Goal: Transaction & Acquisition: Purchase product/service

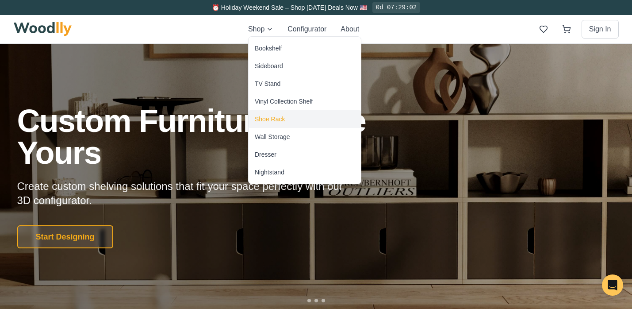
click at [271, 118] on div "Shoe Rack" at bounding box center [270, 119] width 30 height 9
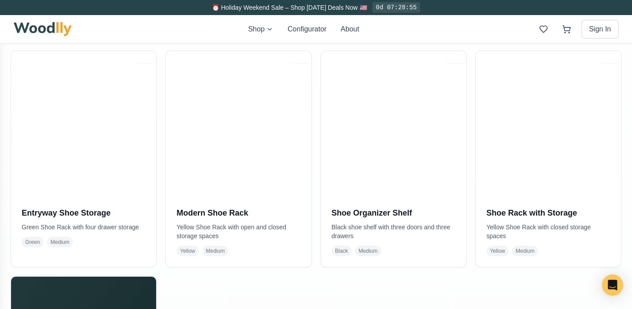
scroll to position [177, 0]
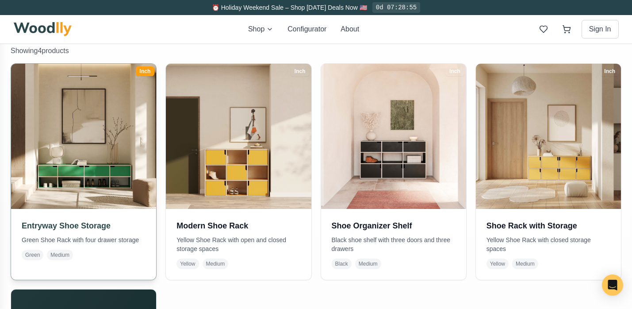
click at [88, 152] on img at bounding box center [84, 136] width 153 height 153
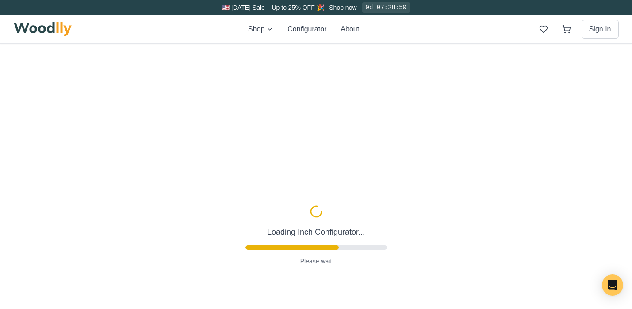
type input "67"
type input "2"
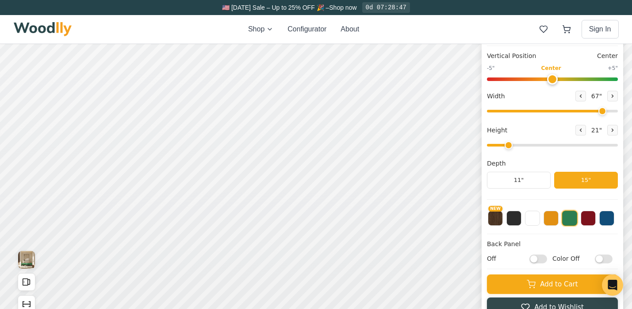
scroll to position [97, 0]
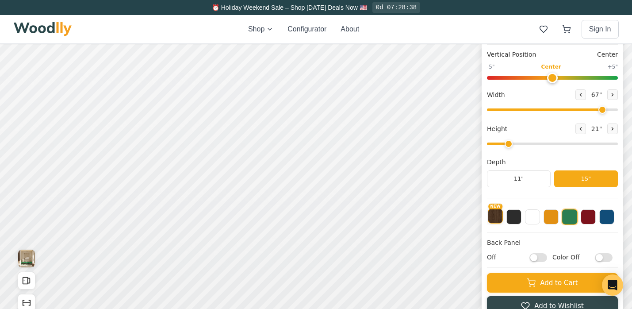
click at [499, 222] on button "NEW" at bounding box center [495, 215] width 15 height 15
click at [27, 262] on img "View Gallery" at bounding box center [26, 259] width 17 height 18
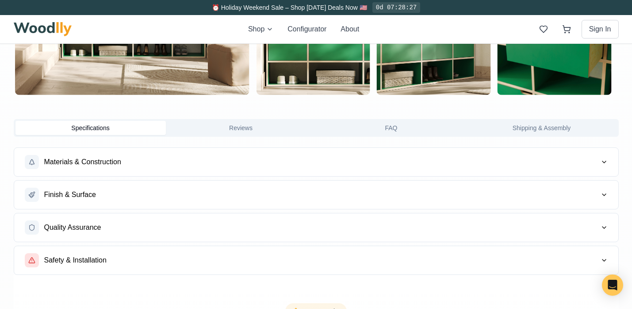
scroll to position [672, 0]
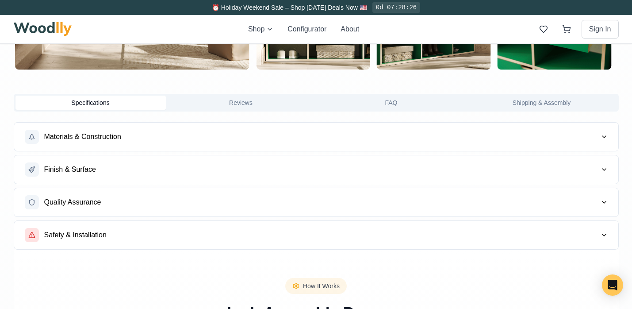
click at [78, 137] on span "Materials & Construction" at bounding box center [82, 136] width 77 height 11
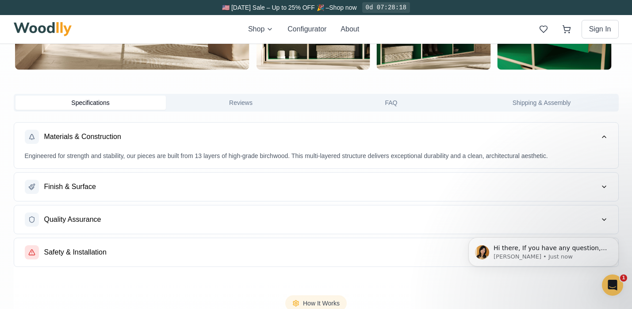
scroll to position [0, 0]
click at [78, 137] on span "Materials & Construction" at bounding box center [82, 136] width 77 height 11
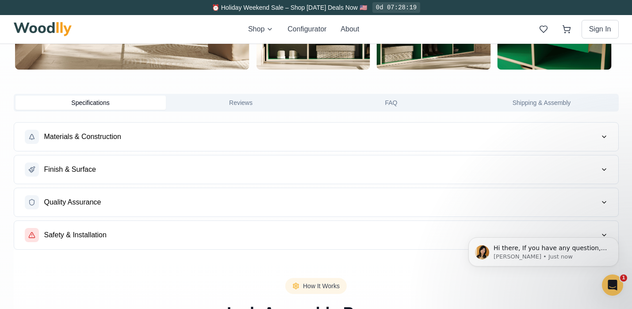
click at [80, 165] on span "Finish & Surface" at bounding box center [70, 169] width 52 height 11
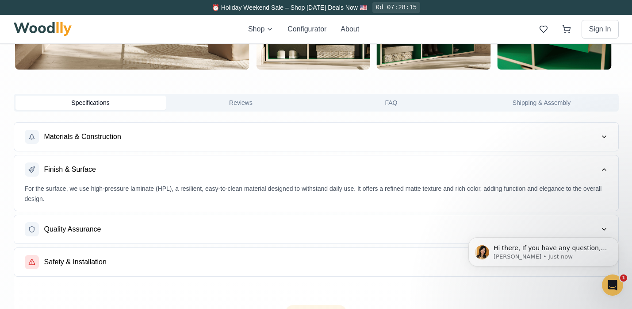
click at [80, 165] on span "Finish & Surface" at bounding box center [70, 169] width 52 height 11
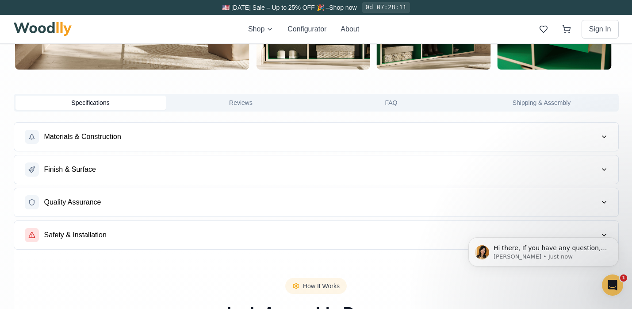
click at [81, 199] on span "Quality Assurance" at bounding box center [72, 202] width 57 height 11
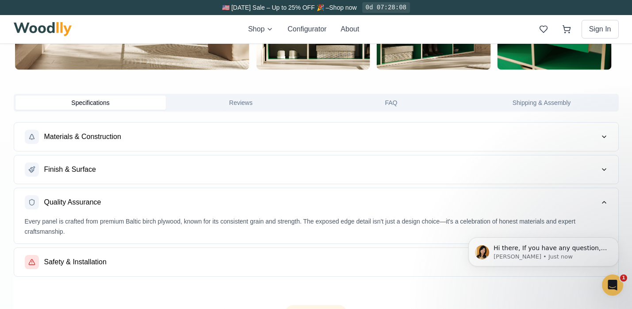
click at [81, 199] on span "Quality Assurance" at bounding box center [72, 202] width 57 height 11
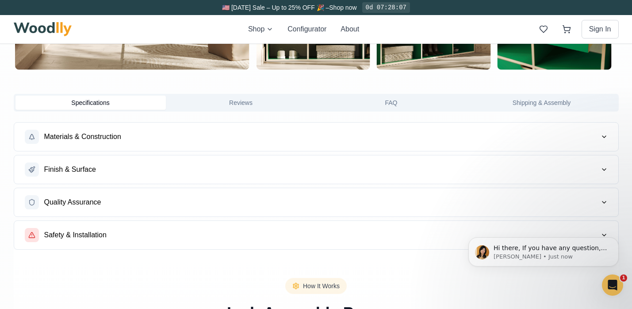
click at [81, 199] on span "Quality Assurance" at bounding box center [72, 202] width 57 height 11
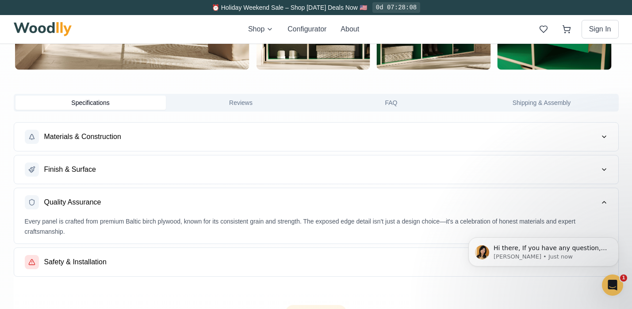
click at [81, 199] on span "Quality Assurance" at bounding box center [72, 202] width 57 height 11
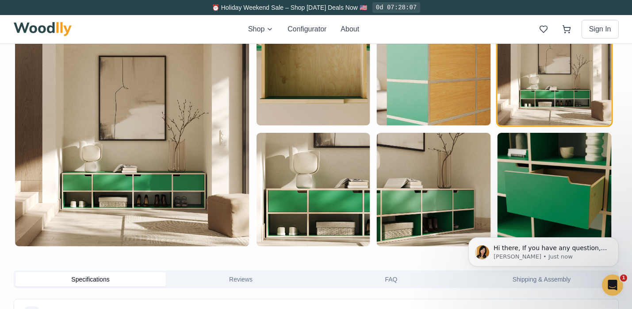
scroll to position [439, 0]
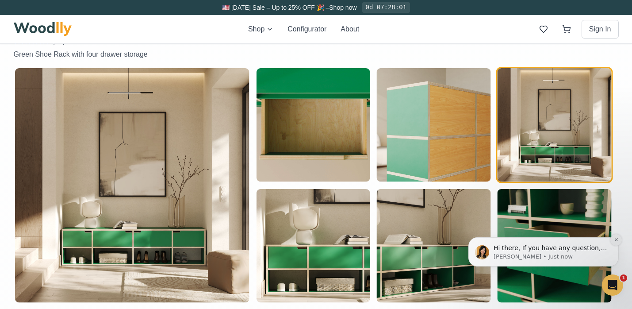
click at [615, 238] on icon "Dismiss notification" at bounding box center [616, 239] width 5 height 5
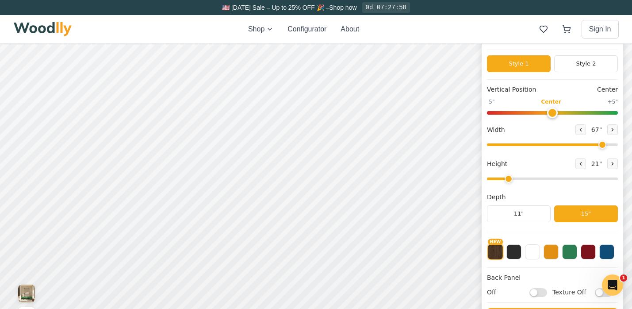
scroll to position [59, 0]
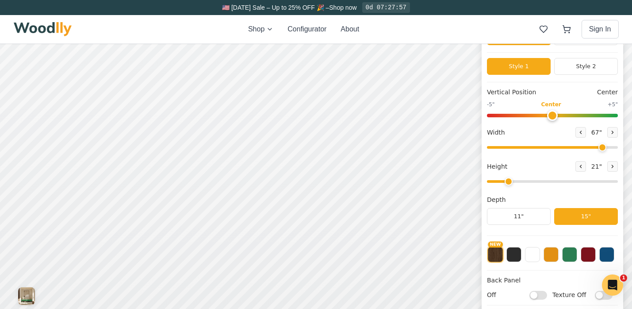
click at [496, 256] on button "NEW" at bounding box center [496, 254] width 16 height 16
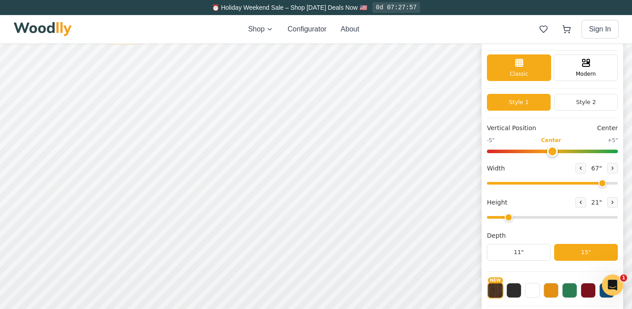
scroll to position [16, 0]
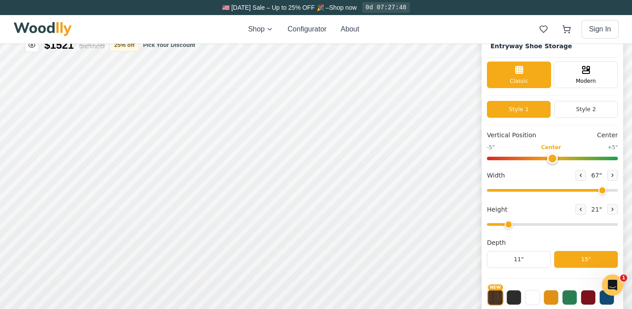
scroll to position [0, 0]
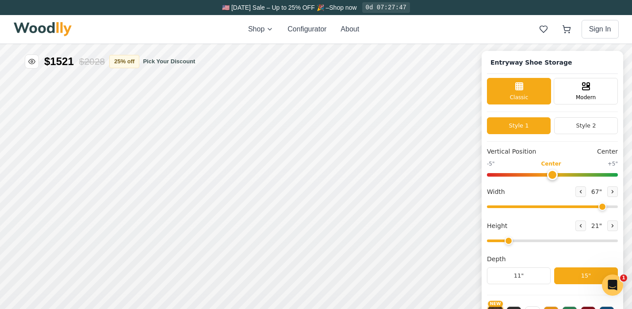
click at [62, 30] on img at bounding box center [43, 29] width 58 height 14
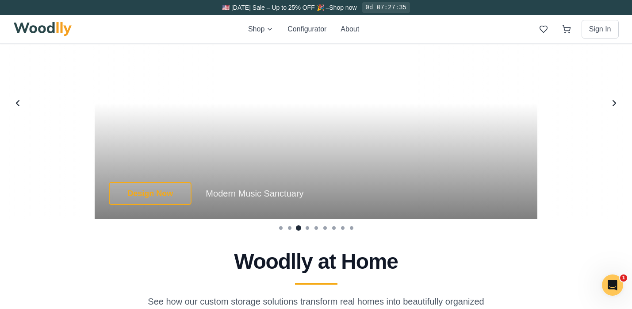
scroll to position [1689, 0]
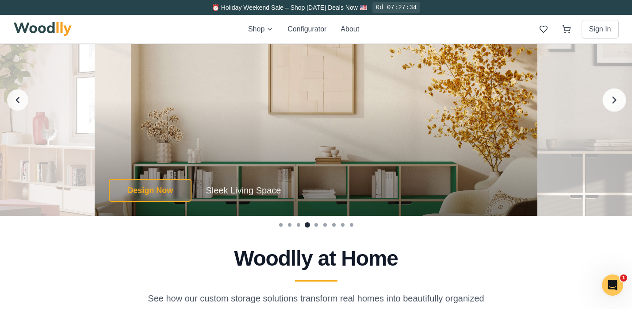
click at [618, 99] on icon "Next image" at bounding box center [615, 100] width 12 height 12
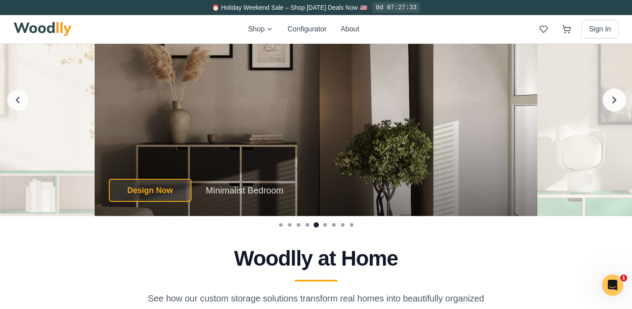
click at [618, 99] on icon "Next image" at bounding box center [615, 100] width 12 height 12
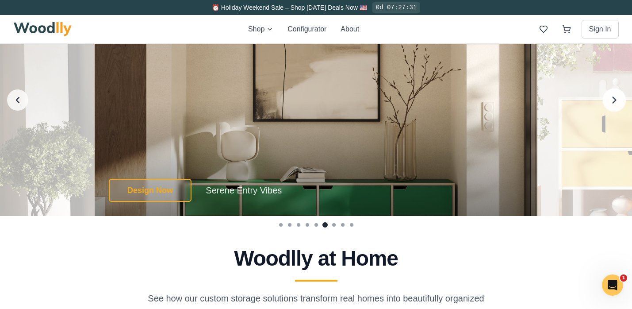
click at [618, 99] on icon "Next image" at bounding box center [615, 100] width 12 height 12
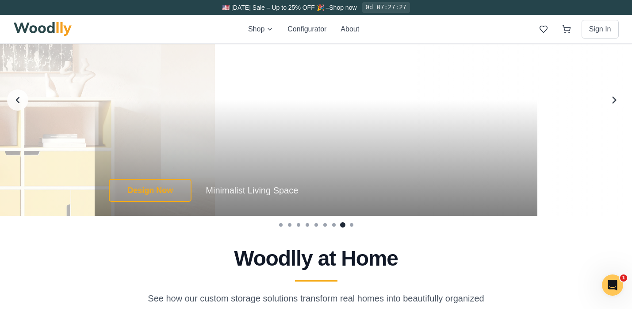
click at [618, 99] on icon "Next image" at bounding box center [615, 100] width 12 height 12
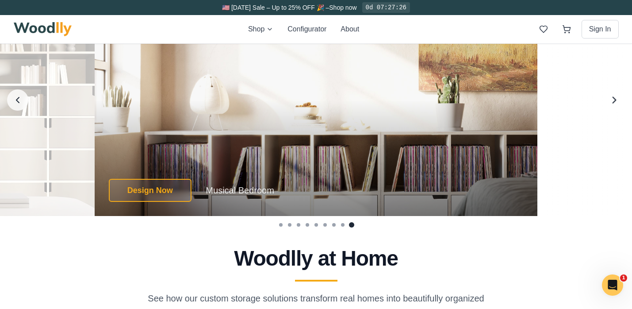
click at [618, 99] on icon "Next image" at bounding box center [615, 100] width 12 height 12
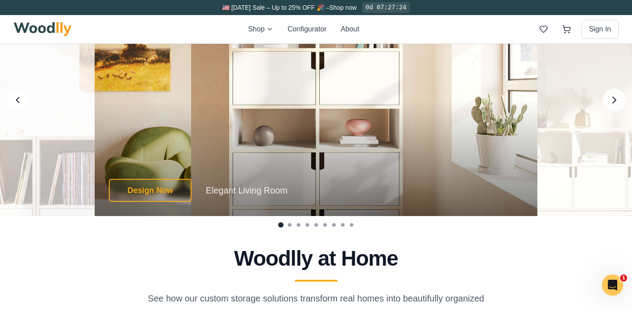
click at [618, 99] on icon "Next image" at bounding box center [615, 100] width 12 height 12
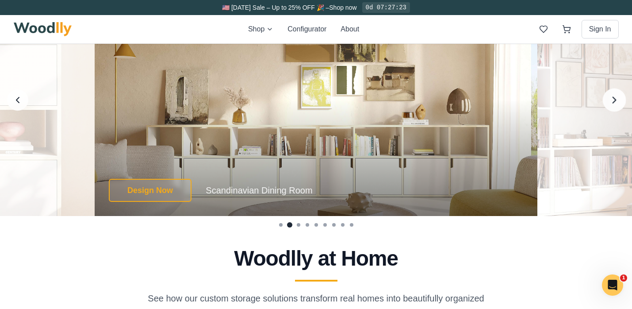
click at [618, 99] on icon "Next image" at bounding box center [615, 100] width 12 height 12
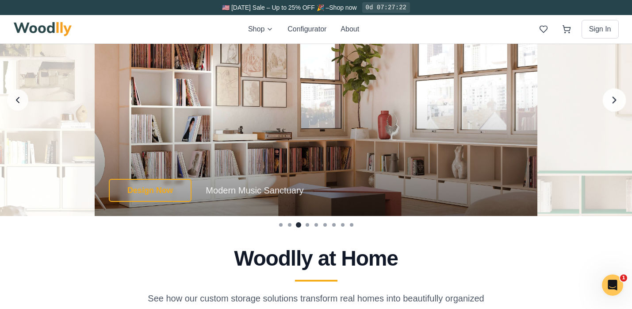
click at [618, 99] on icon "Next image" at bounding box center [615, 100] width 12 height 12
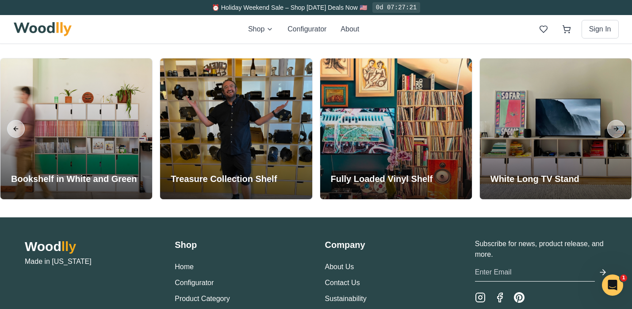
scroll to position [1978, 0]
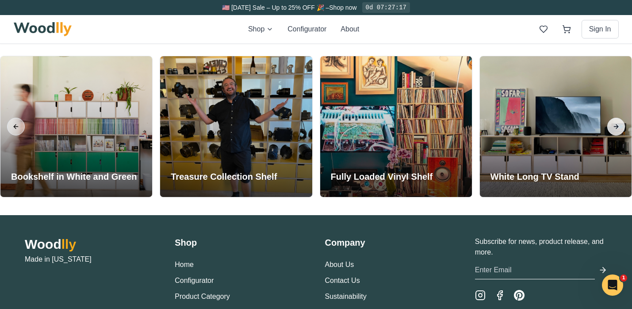
click at [617, 129] on button "Next slide" at bounding box center [617, 127] width 18 height 18
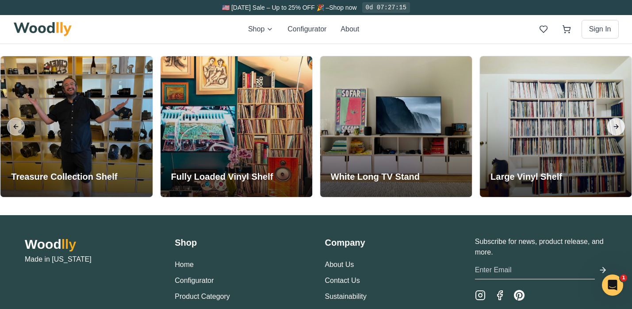
click at [617, 129] on button "Next slide" at bounding box center [617, 127] width 18 height 18
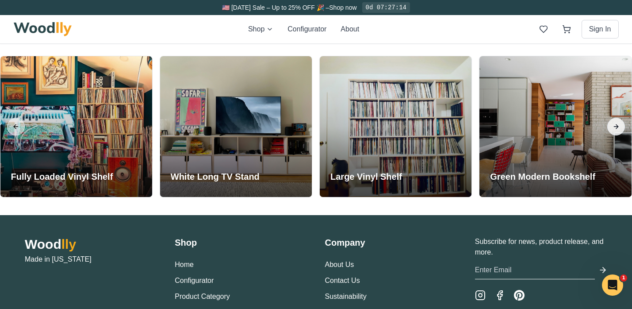
click at [617, 129] on button "Next slide" at bounding box center [617, 127] width 18 height 18
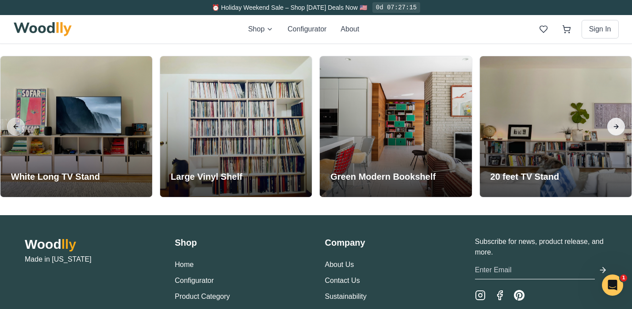
click at [617, 129] on button "Next slide" at bounding box center [617, 127] width 18 height 18
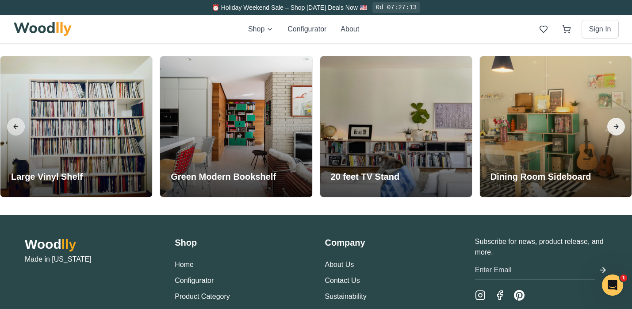
click at [617, 129] on button "Next slide" at bounding box center [617, 127] width 18 height 18
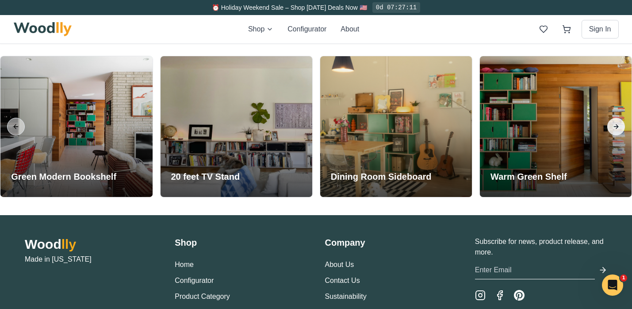
click at [617, 129] on button "Next slide" at bounding box center [617, 127] width 18 height 18
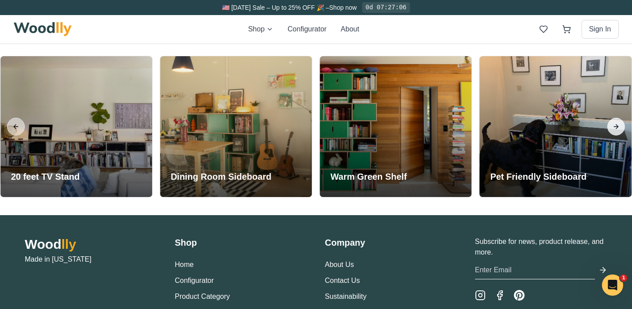
click at [617, 129] on button "Next slide" at bounding box center [617, 127] width 18 height 18
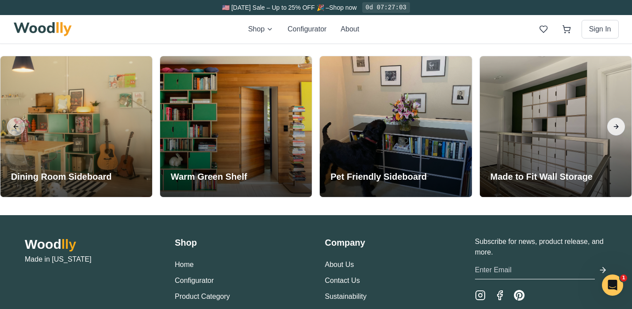
click at [617, 129] on button "Next slide" at bounding box center [617, 127] width 18 height 18
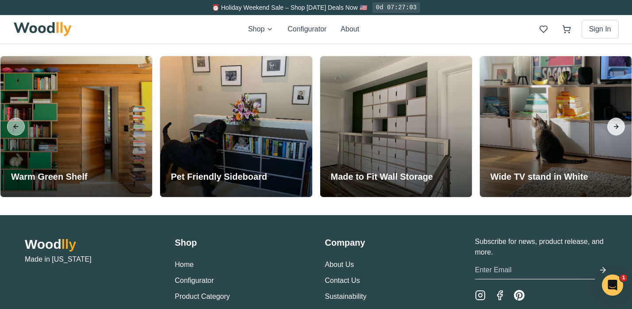
click at [617, 129] on button "Next slide" at bounding box center [617, 127] width 18 height 18
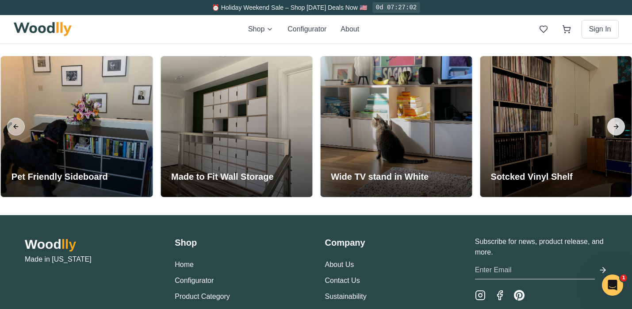
click at [617, 129] on button "Next slide" at bounding box center [617, 127] width 18 height 18
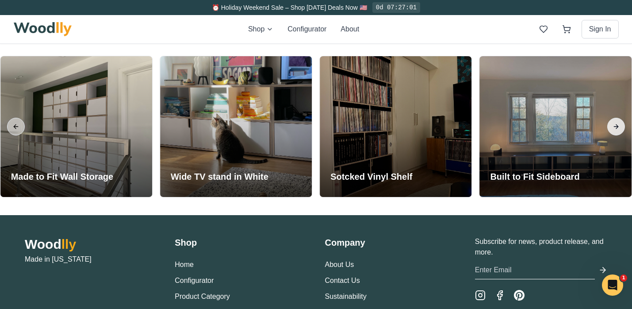
click at [617, 129] on button "Next slide" at bounding box center [617, 127] width 18 height 18
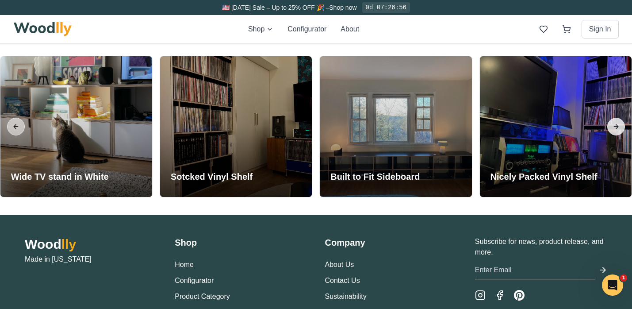
click at [617, 129] on button "Next slide" at bounding box center [617, 127] width 18 height 18
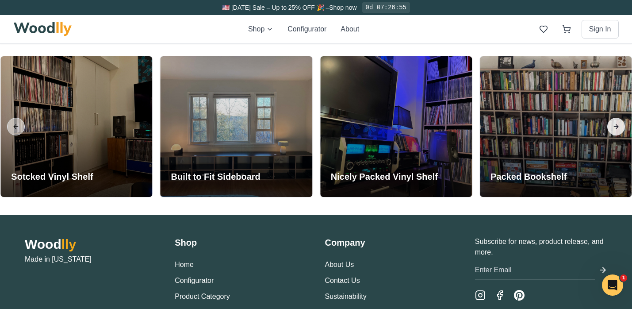
click at [617, 129] on button "Next slide" at bounding box center [617, 127] width 18 height 18
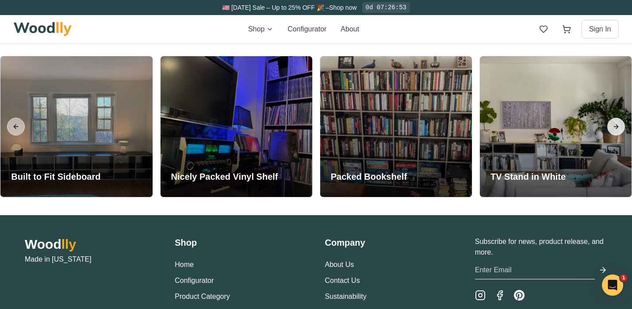
click at [617, 129] on button "Next slide" at bounding box center [617, 127] width 18 height 18
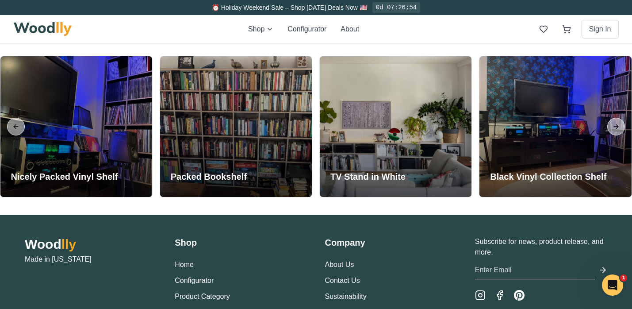
click at [474, 294] on div "Wood lly Made in [US_STATE] Shop Home Configurator Product Category FAQ Company…" at bounding box center [316, 292] width 583 height 113
click at [485, 296] on rect "Instagram" at bounding box center [480, 295] width 9 height 9
